Goal: Task Accomplishment & Management: Manage account settings

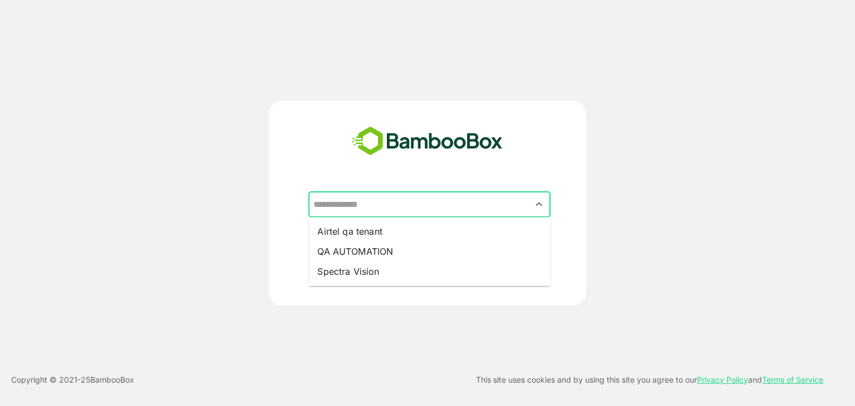
click at [410, 204] on input "text" at bounding box center [429, 204] width 238 height 21
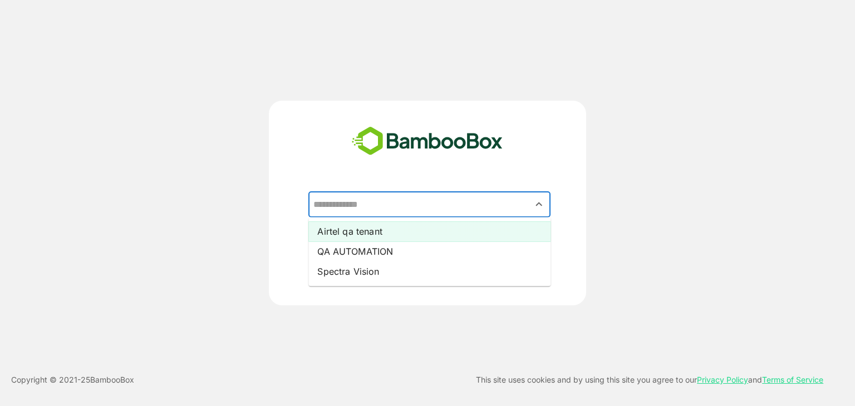
click at [416, 234] on li "Airtel qa tenant" at bounding box center [429, 231] width 242 height 20
type input "**********"
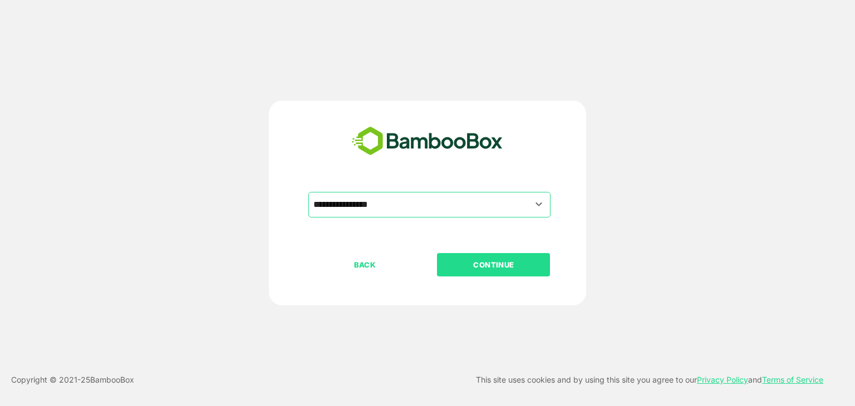
click at [505, 261] on p "CONTINUE" at bounding box center [493, 265] width 111 height 12
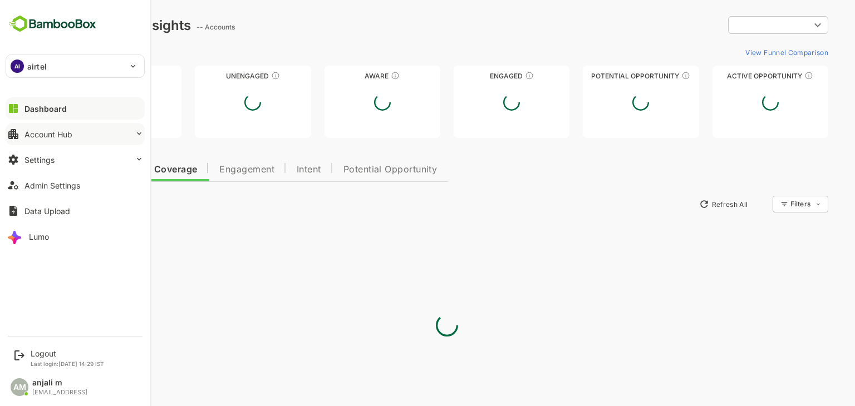
type input "**********"
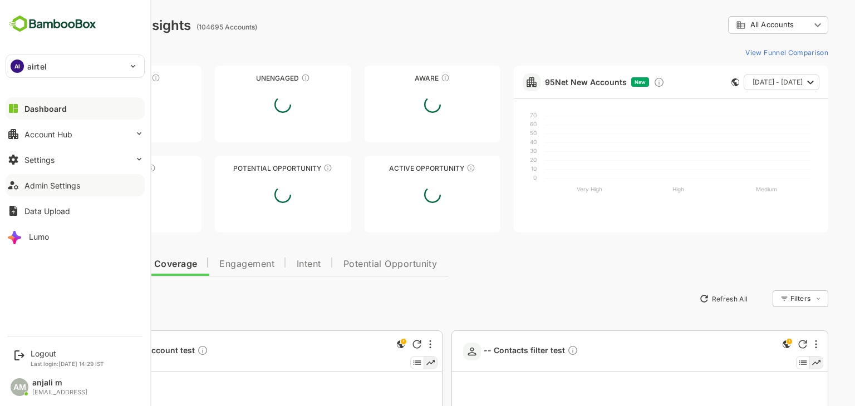
click at [69, 192] on button "Admin Settings" at bounding box center [75, 185] width 139 height 22
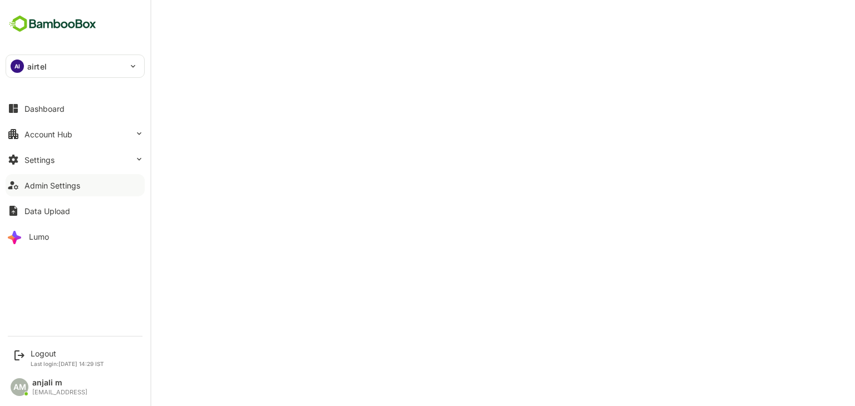
click at [47, 183] on div "Admin Settings" at bounding box center [52, 185] width 56 height 9
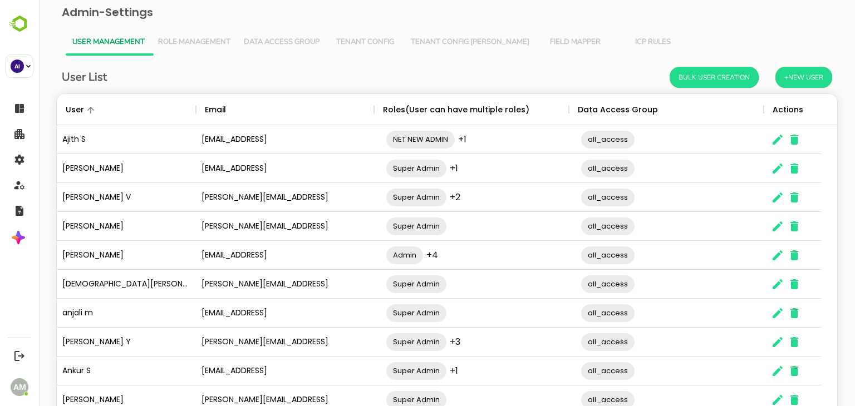
scroll to position [71, 0]
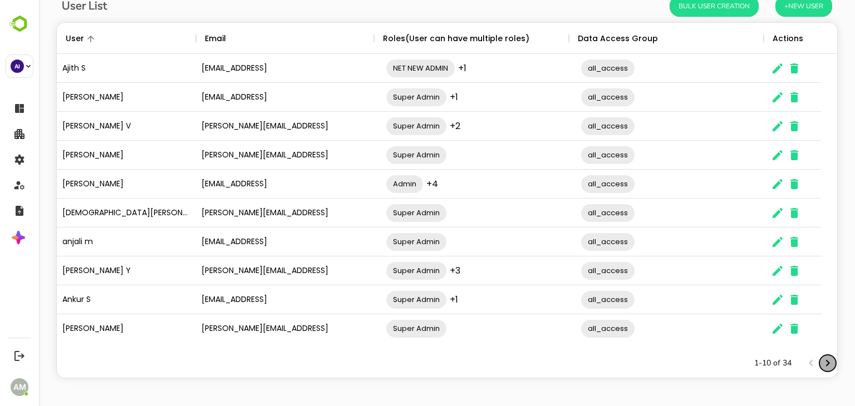
click at [821, 365] on icon "Next page" at bounding box center [827, 363] width 13 height 13
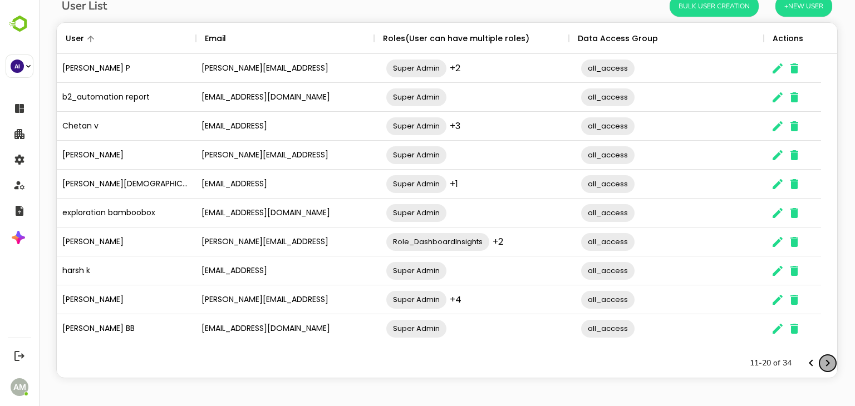
click at [821, 365] on icon "Next page" at bounding box center [827, 363] width 13 height 13
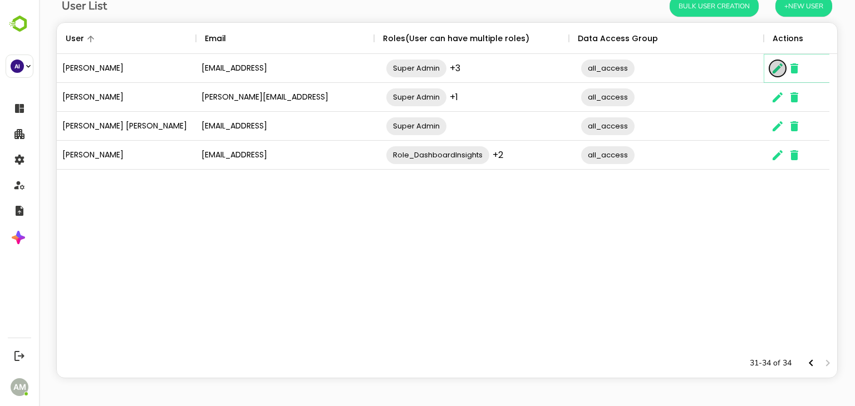
click at [779, 65] on icon "The User Data" at bounding box center [777, 68] width 10 height 10
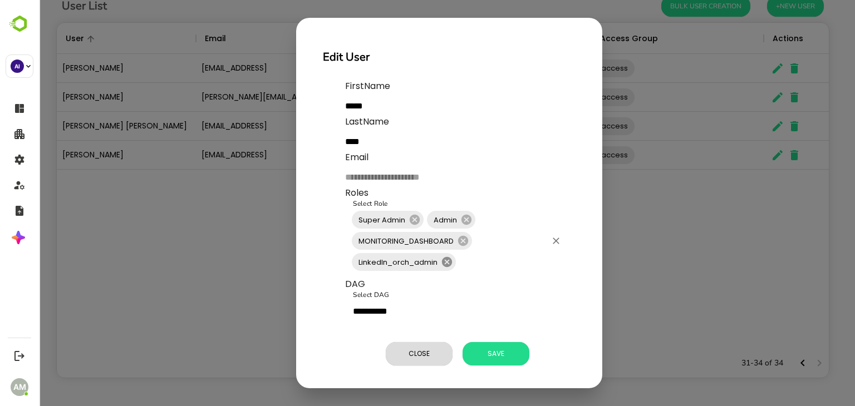
click at [448, 265] on icon at bounding box center [447, 262] width 10 height 10
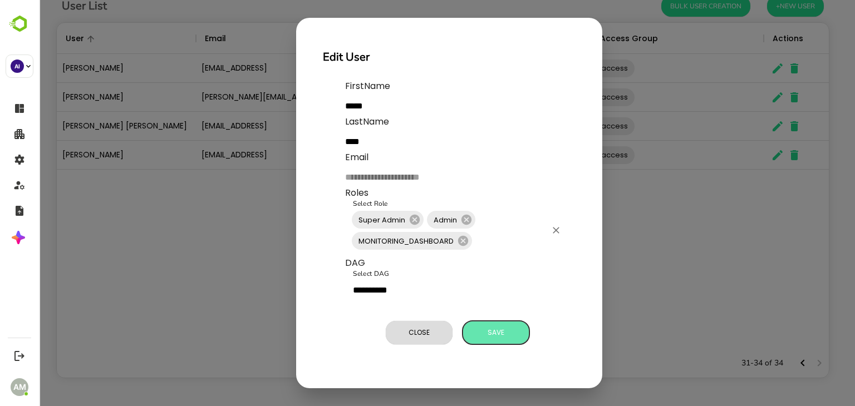
click at [486, 334] on span "Save" at bounding box center [496, 332] width 56 height 14
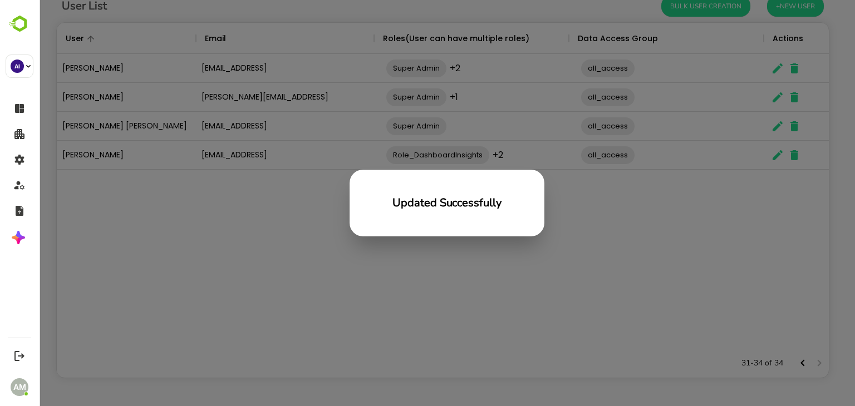
click at [576, 276] on div "Updated Successfully" at bounding box center [447, 203] width 816 height 406
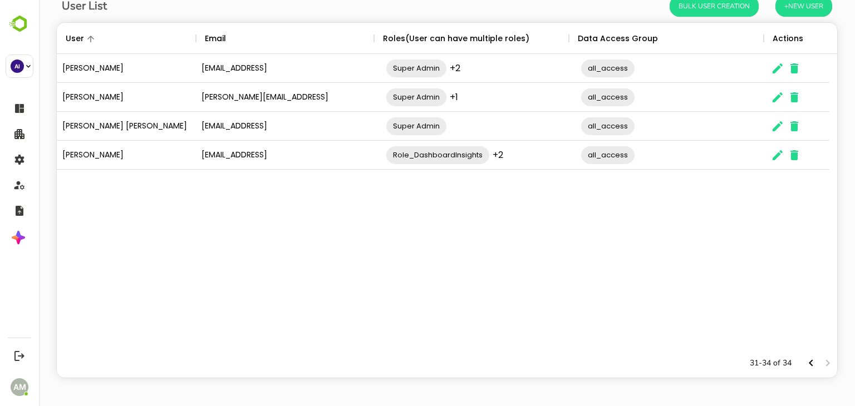
click at [576, 276] on div "Seraj Khan serajkhan@bamboobox.ai Super Admin +2 ​ all_access ​ Shubhankar pati…" at bounding box center [447, 201] width 780 height 295
click at [808, 366] on icon "Previous page" at bounding box center [810, 363] width 13 height 13
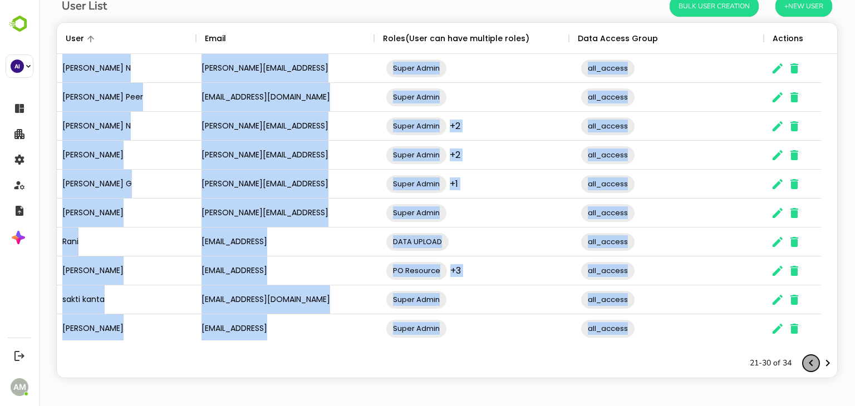
click at [808, 366] on icon "Previous page" at bounding box center [810, 363] width 13 height 13
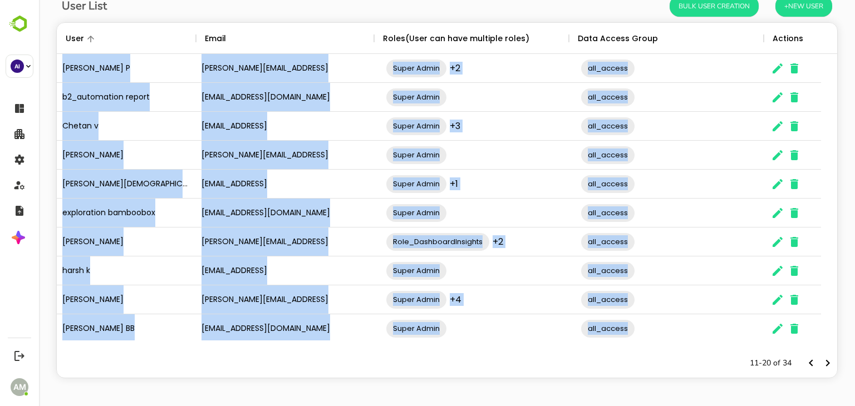
click at [368, 125] on div "chetan@bamboobox.ai" at bounding box center [285, 126] width 178 height 29
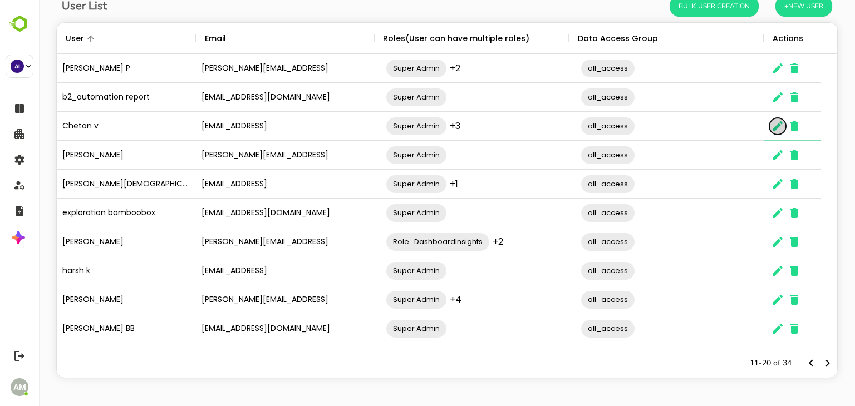
click at [779, 126] on icon "The User Data" at bounding box center [777, 126] width 13 height 13
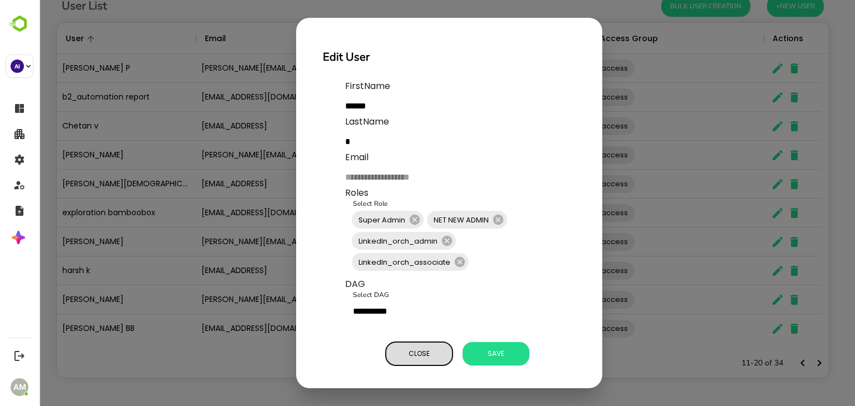
click at [407, 361] on button "Close" at bounding box center [419, 353] width 67 height 23
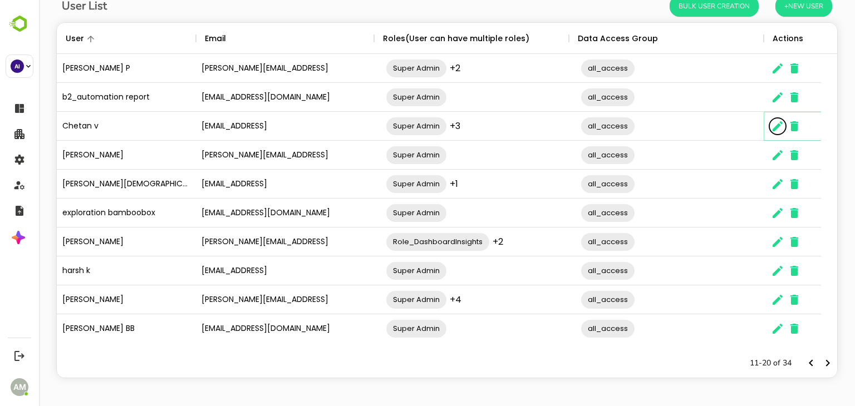
scroll to position [9, 9]
click at [826, 366] on icon "Next page" at bounding box center [828, 363] width 4 height 7
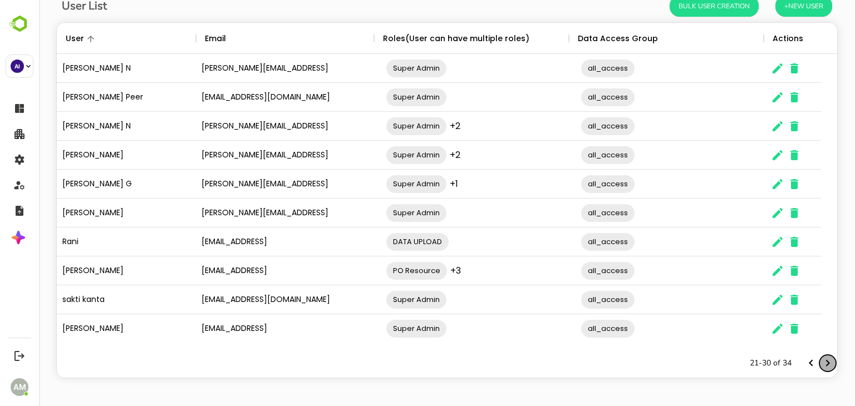
click at [826, 366] on icon "Next page" at bounding box center [828, 363] width 4 height 7
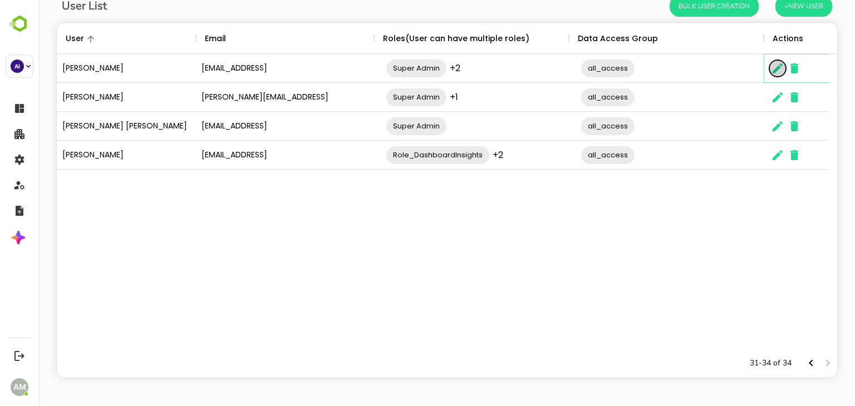
click at [774, 66] on icon "The User Data" at bounding box center [777, 68] width 13 height 13
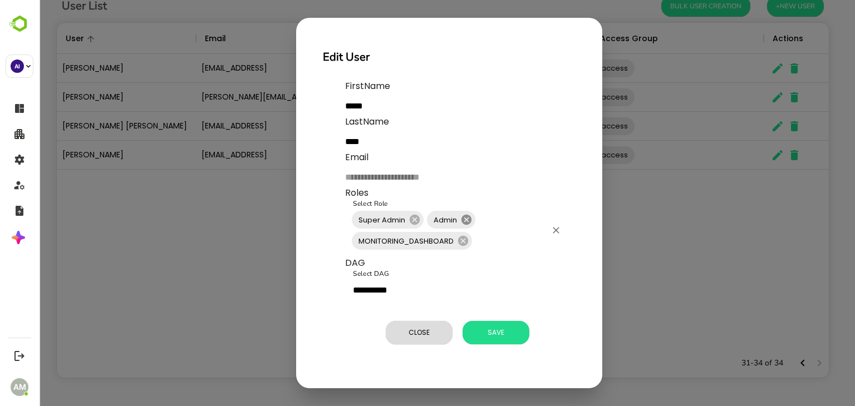
click at [467, 218] on icon at bounding box center [466, 220] width 12 height 12
click at [464, 241] on icon at bounding box center [463, 241] width 10 height 10
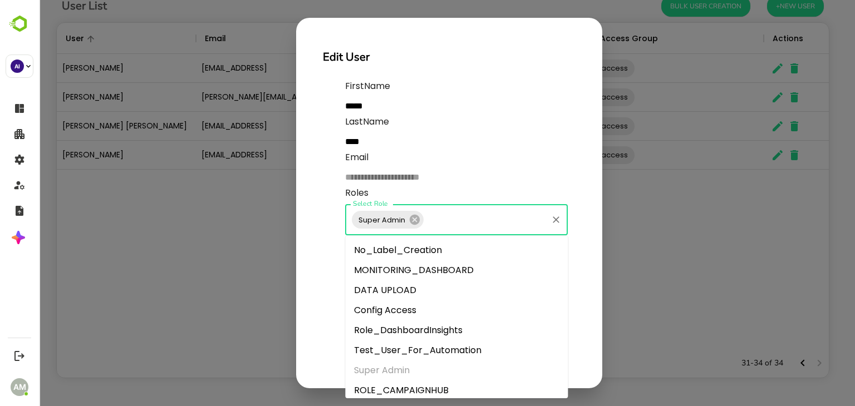
click at [488, 223] on input "Select Role" at bounding box center [485, 219] width 121 height 21
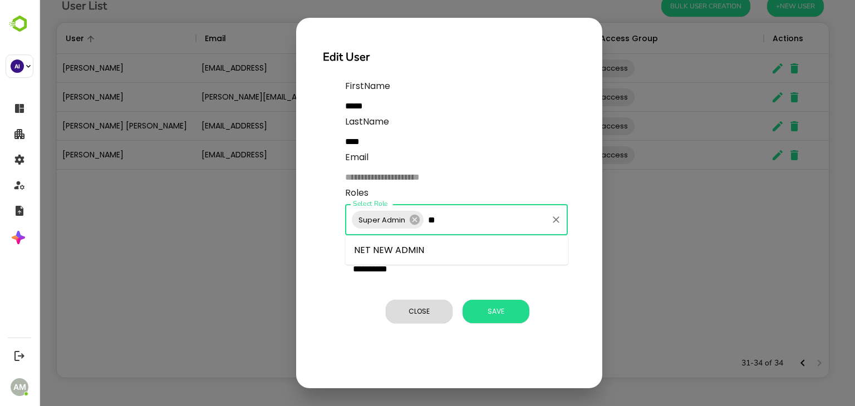
type input "***"
click at [437, 244] on li "NET NEW ADMIN" at bounding box center [456, 250] width 223 height 20
type input "******"
click at [460, 256] on li "LinkedIn_orch_admin" at bounding box center [456, 250] width 223 height 20
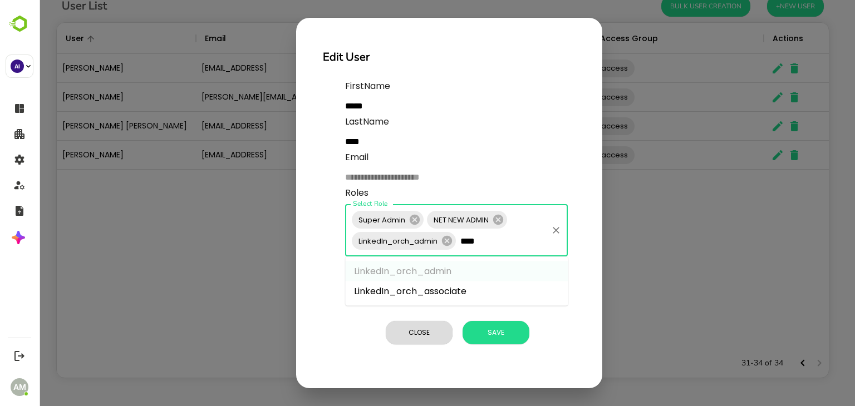
type input "*****"
click at [437, 299] on li "LinkedIn_orch_associate" at bounding box center [456, 292] width 223 height 20
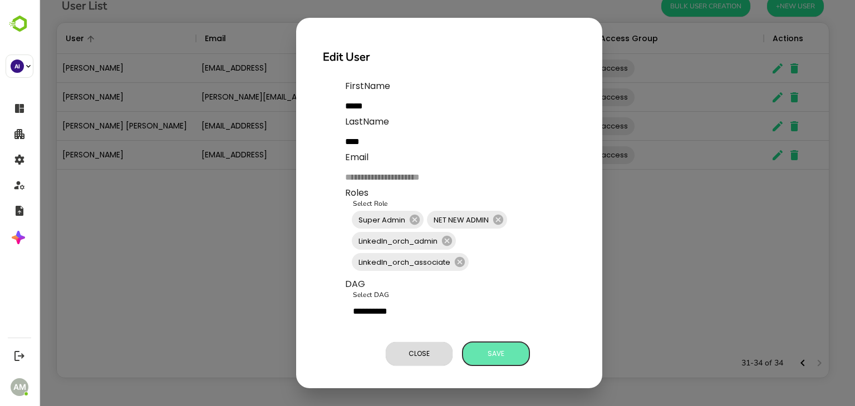
click at [497, 350] on span "Save" at bounding box center [496, 354] width 56 height 14
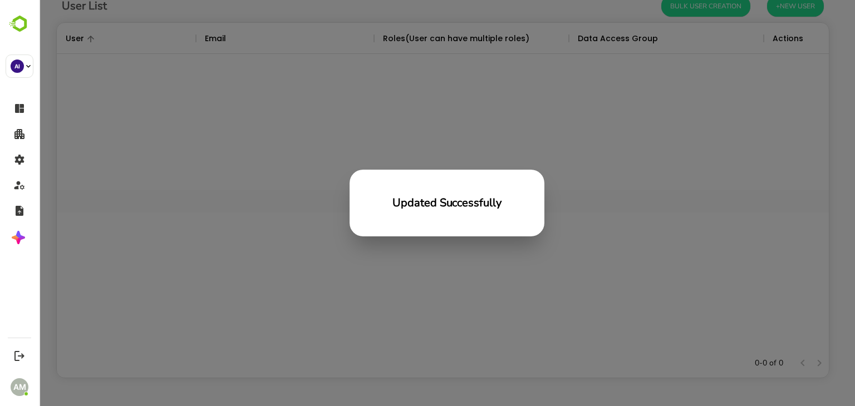
scroll to position [318, 763]
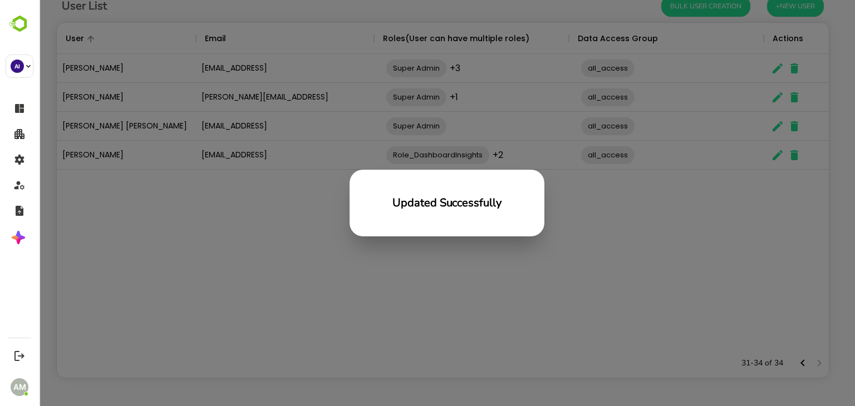
click at [542, 285] on div "Updated Successfully" at bounding box center [447, 203] width 816 height 406
